Goal: Navigation & Orientation: Find specific page/section

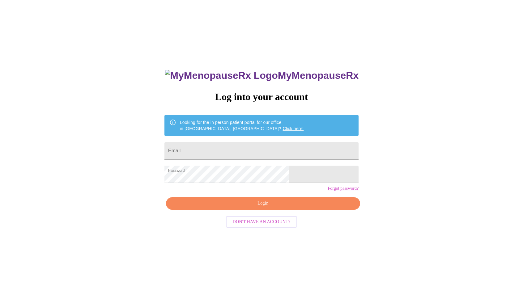
click at [257, 148] on input "Email" at bounding box center [261, 150] width 194 height 17
type input "[EMAIL_ADDRESS][DOMAIN_NAME]"
click at [264, 207] on span "Login" at bounding box center [263, 204] width 180 height 8
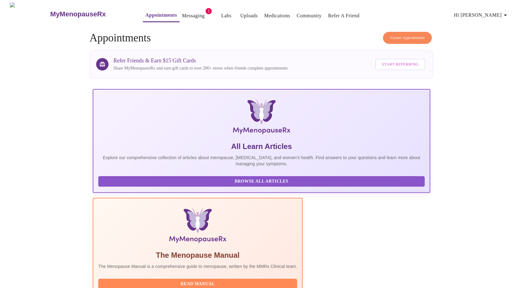
click at [182, 11] on link "Messaging" at bounding box center [193, 15] width 23 height 9
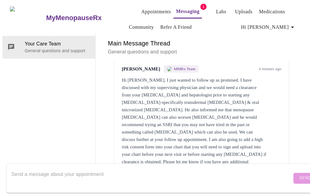
scroll to position [33, 0]
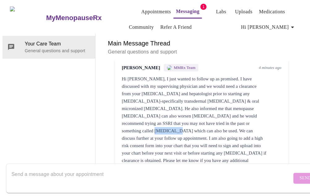
drag, startPoint x: 119, startPoint y: 99, endPoint x: 140, endPoint y: 98, distance: 21.0
click at [140, 98] on div "Hi [PERSON_NAME], I just wanted to follow up as promised. I have discussed with…" at bounding box center [201, 123] width 159 height 96
copy div "[MEDICAL_DATA]"
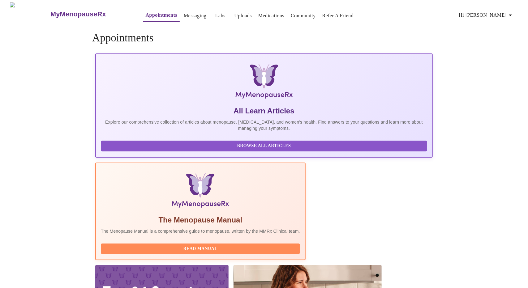
click at [215, 16] on link "Labs" at bounding box center [220, 15] width 10 height 9
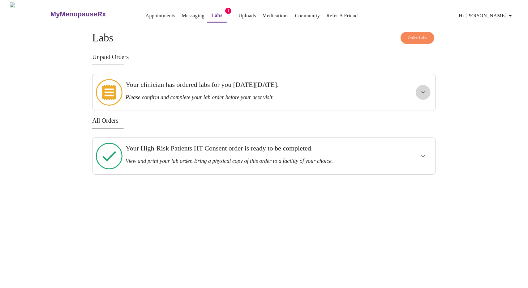
click at [423, 91] on icon "show more" at bounding box center [423, 92] width 4 height 2
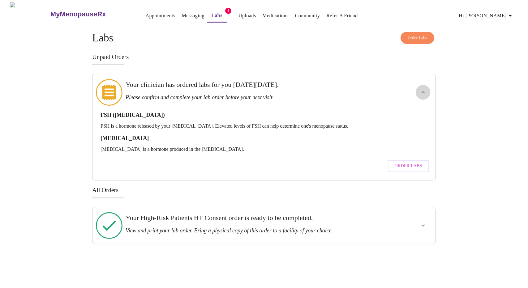
click at [423, 89] on icon "show more" at bounding box center [422, 92] width 7 height 7
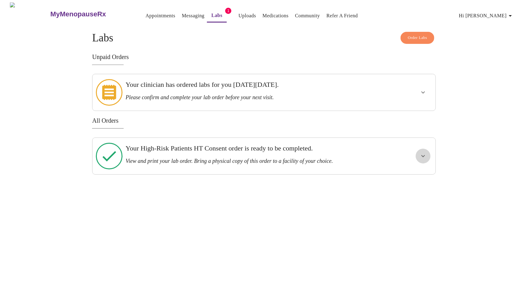
click at [422, 152] on icon "show more" at bounding box center [422, 155] width 7 height 7
click at [423, 89] on icon "show more" at bounding box center [422, 92] width 7 height 7
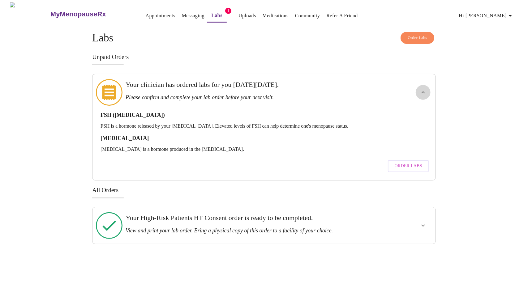
click at [423, 89] on icon "show more" at bounding box center [422, 92] width 7 height 7
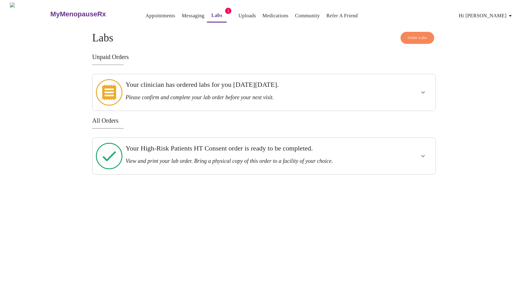
click at [182, 14] on link "Messaging" at bounding box center [193, 15] width 23 height 9
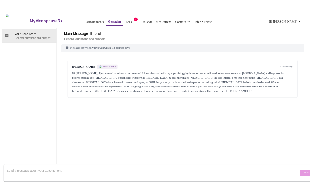
scroll to position [32, 0]
